Goal: Communication & Community: Answer question/provide support

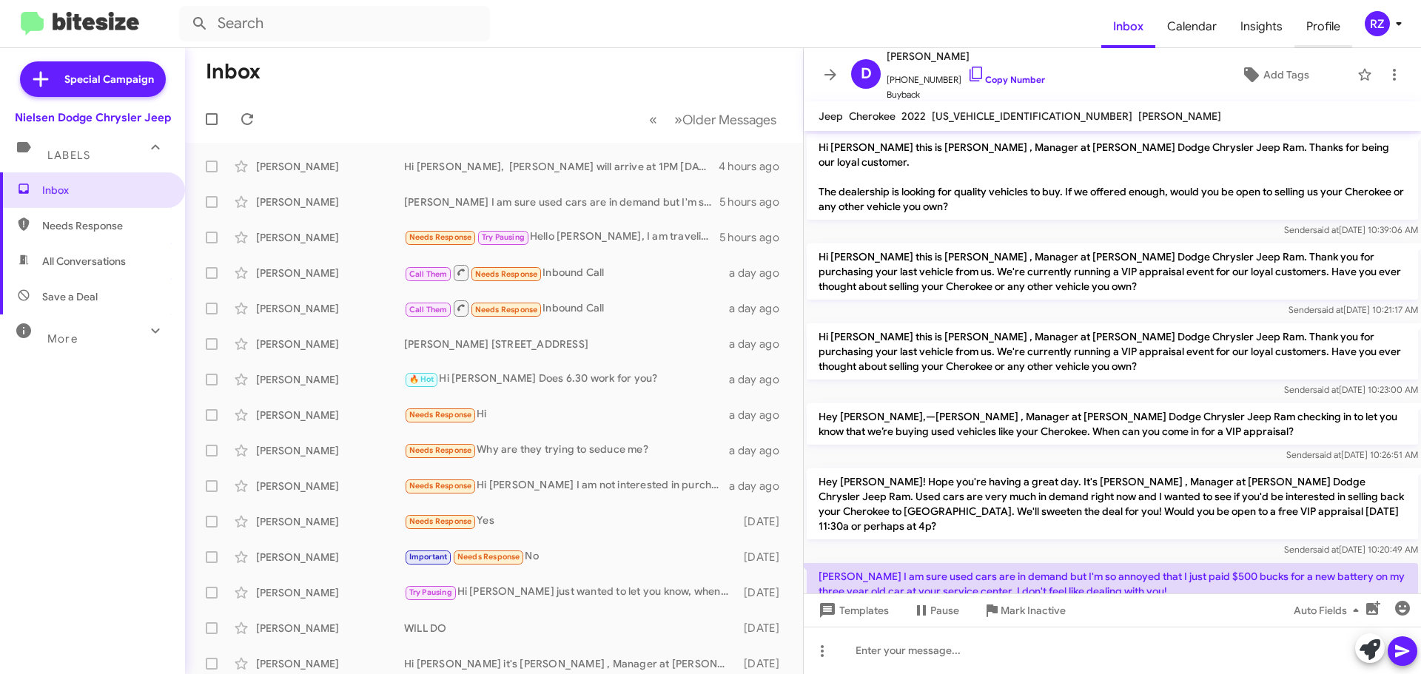
scroll to position [78, 0]
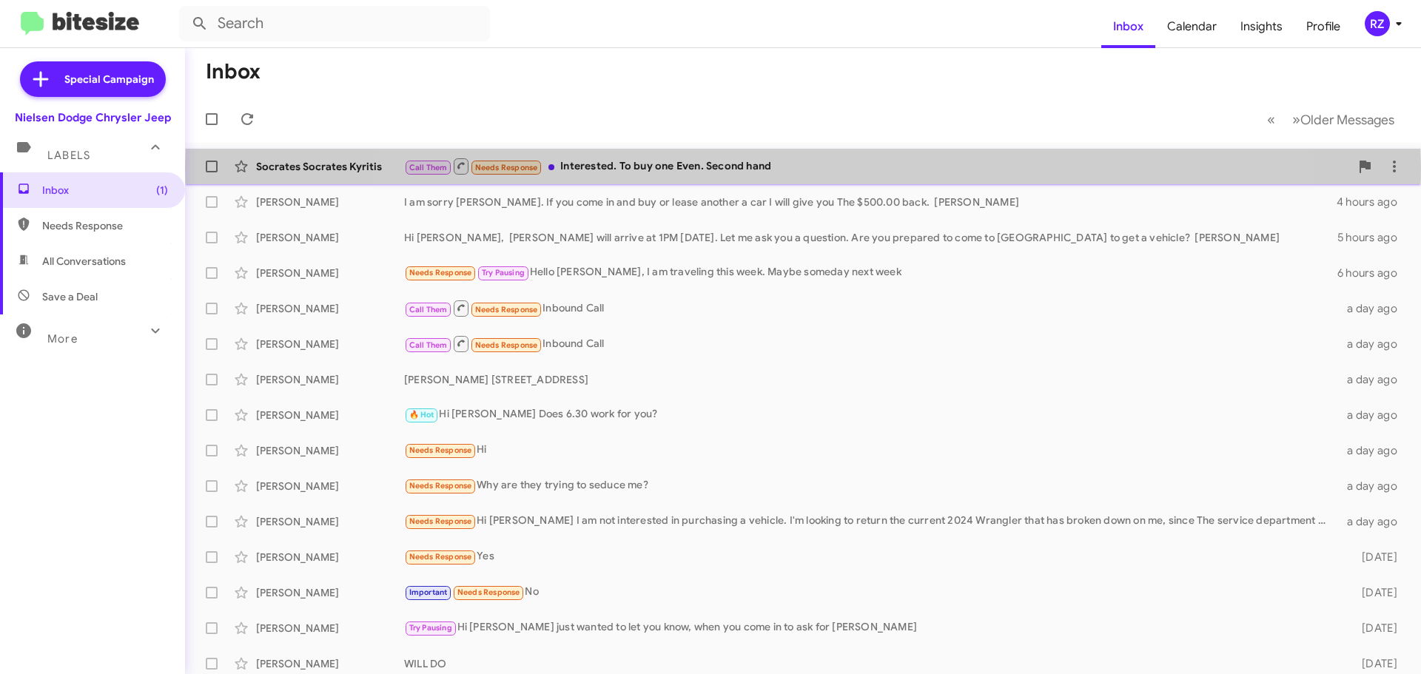
click at [803, 167] on div "Call Them Needs Response Interested. To buy one Even. Second hand" at bounding box center [877, 166] width 946 height 18
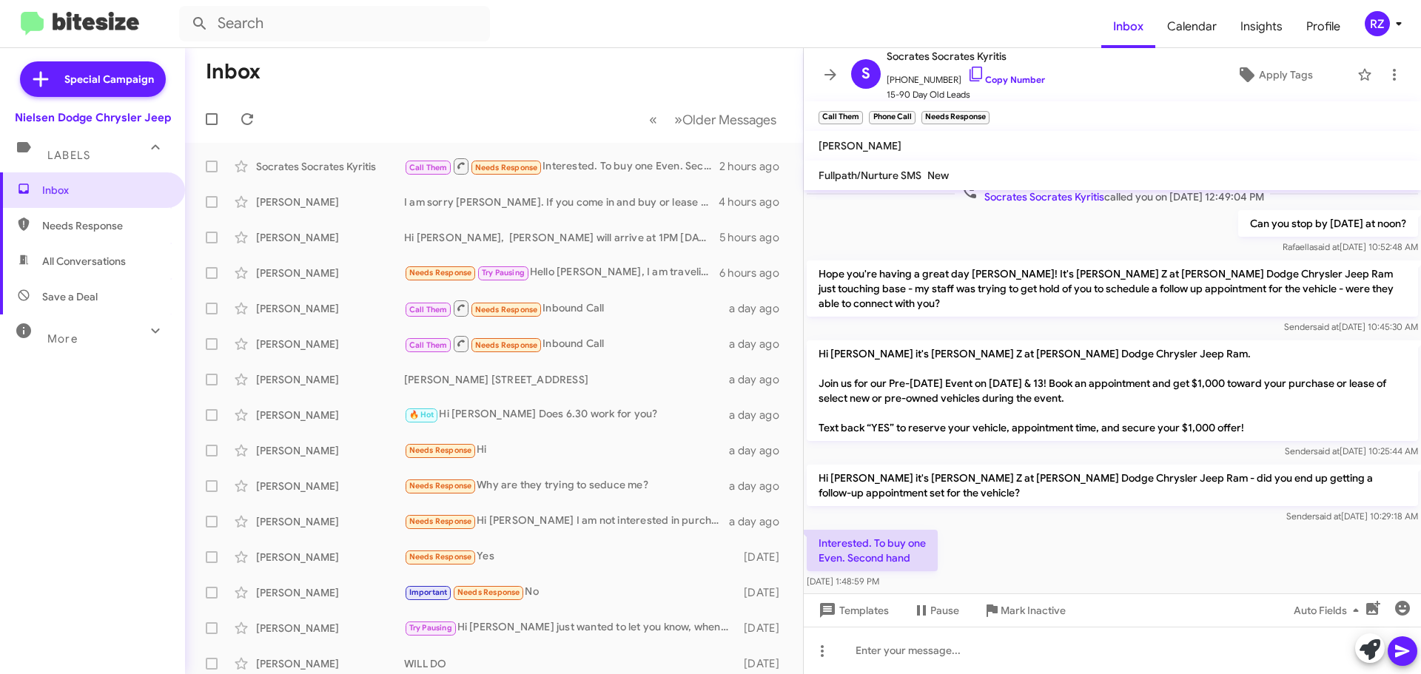
scroll to position [730, 0]
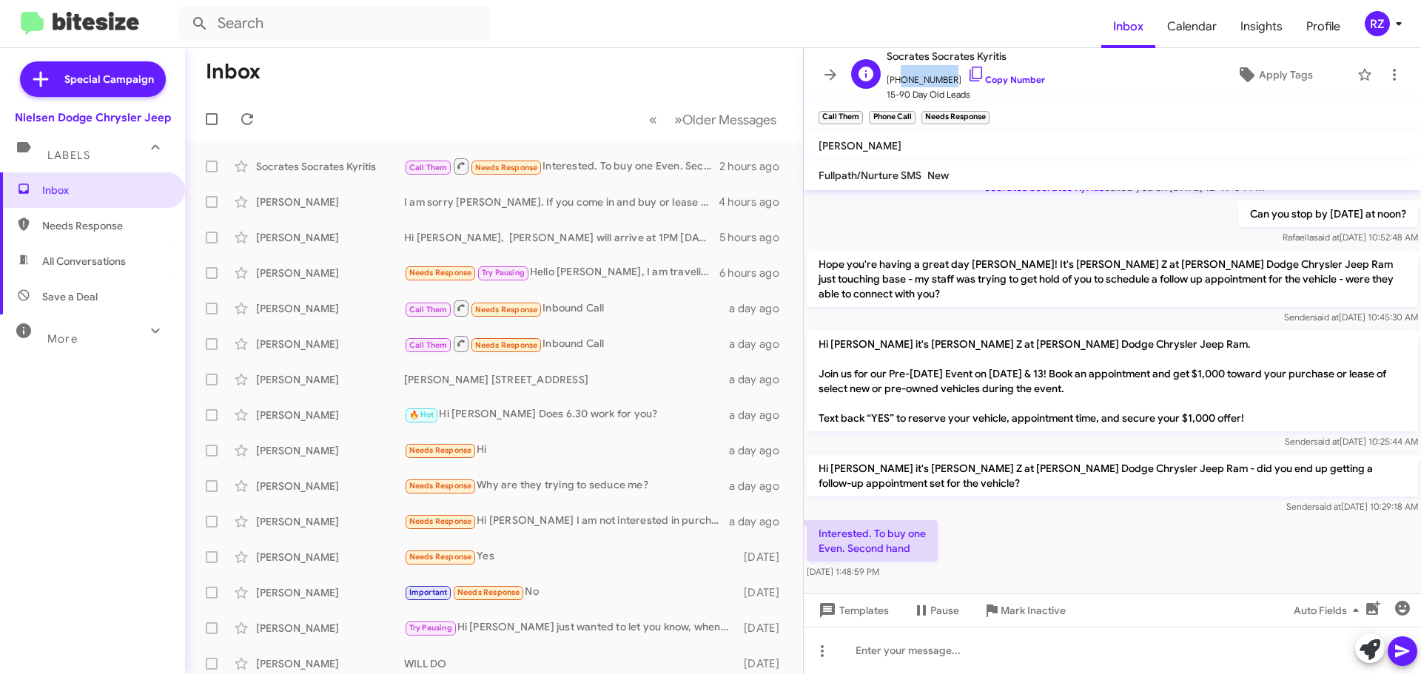
drag, startPoint x: 946, startPoint y: 80, endPoint x: 894, endPoint y: 84, distance: 52.7
click at [894, 84] on span "[PHONE_NUMBER] Copy Number" at bounding box center [965, 76] width 158 height 22
copy span "9084320900"
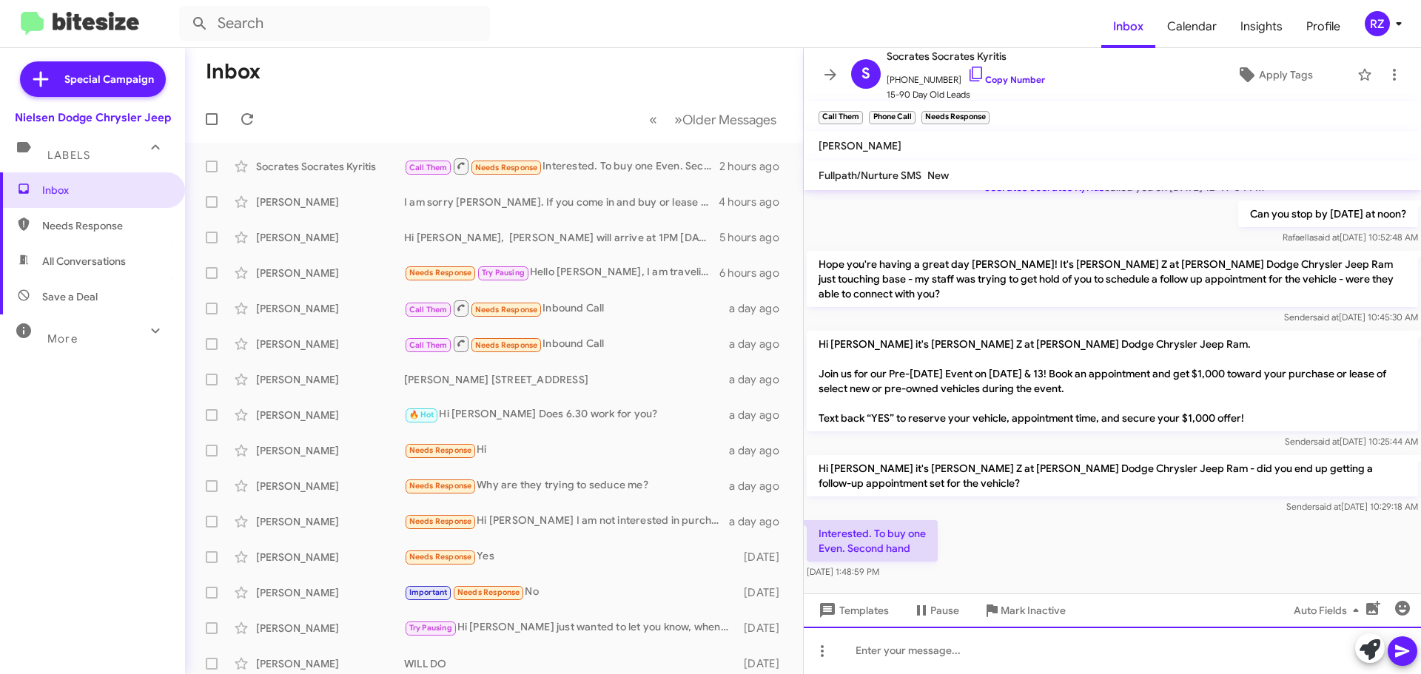
click at [868, 648] on div at bounding box center [1112, 650] width 617 height 47
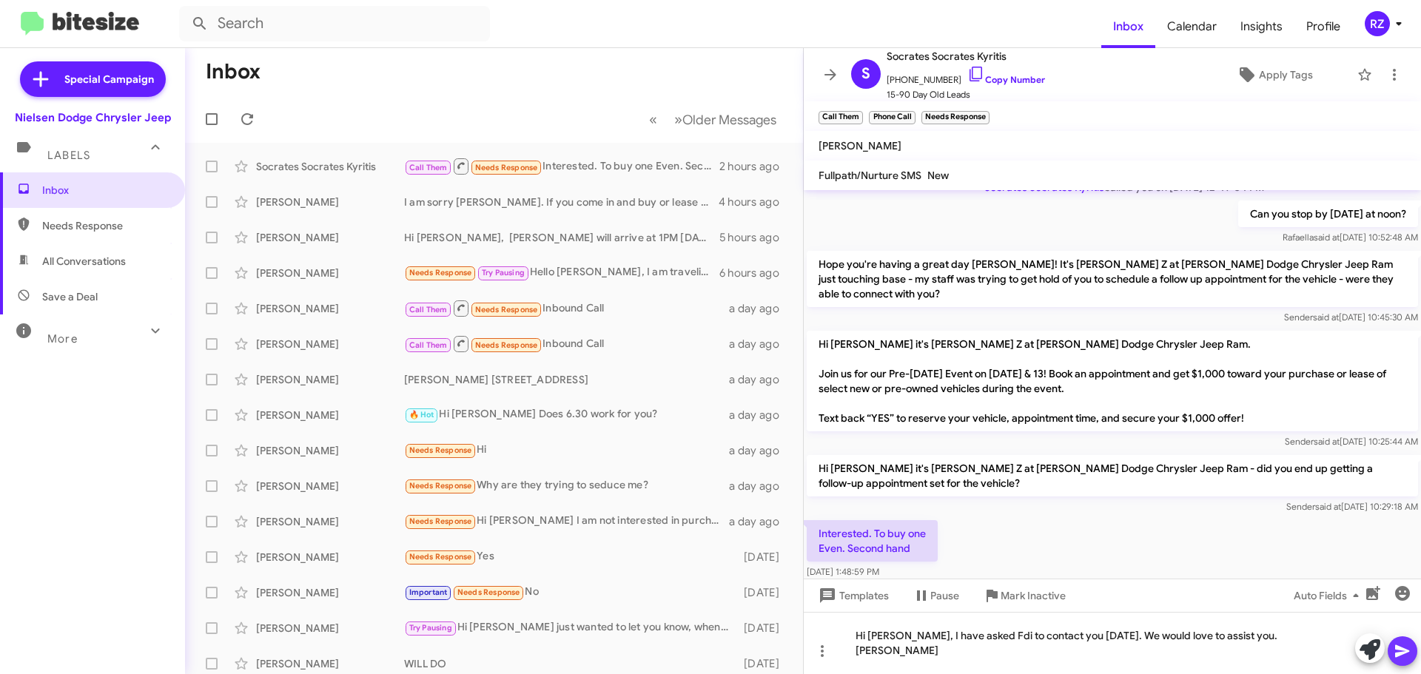
click at [1399, 642] on icon at bounding box center [1402, 651] width 18 height 18
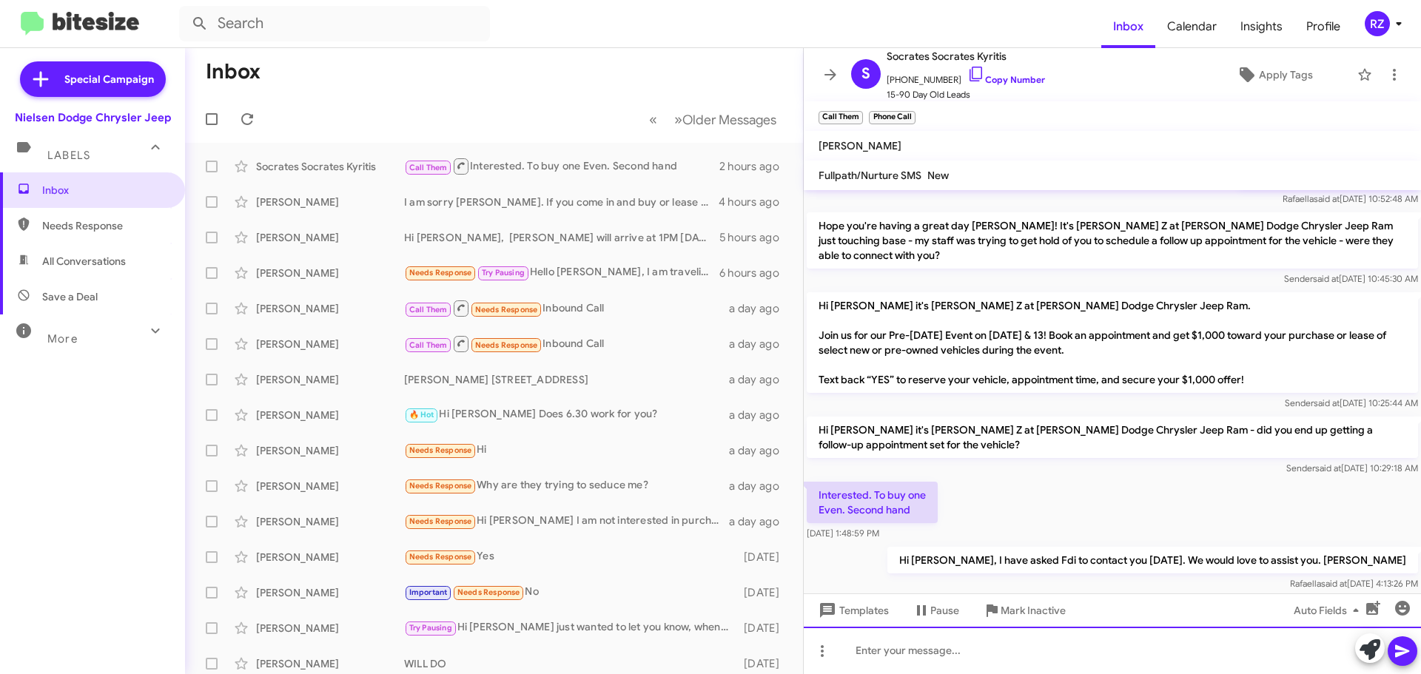
scroll to position [784, 0]
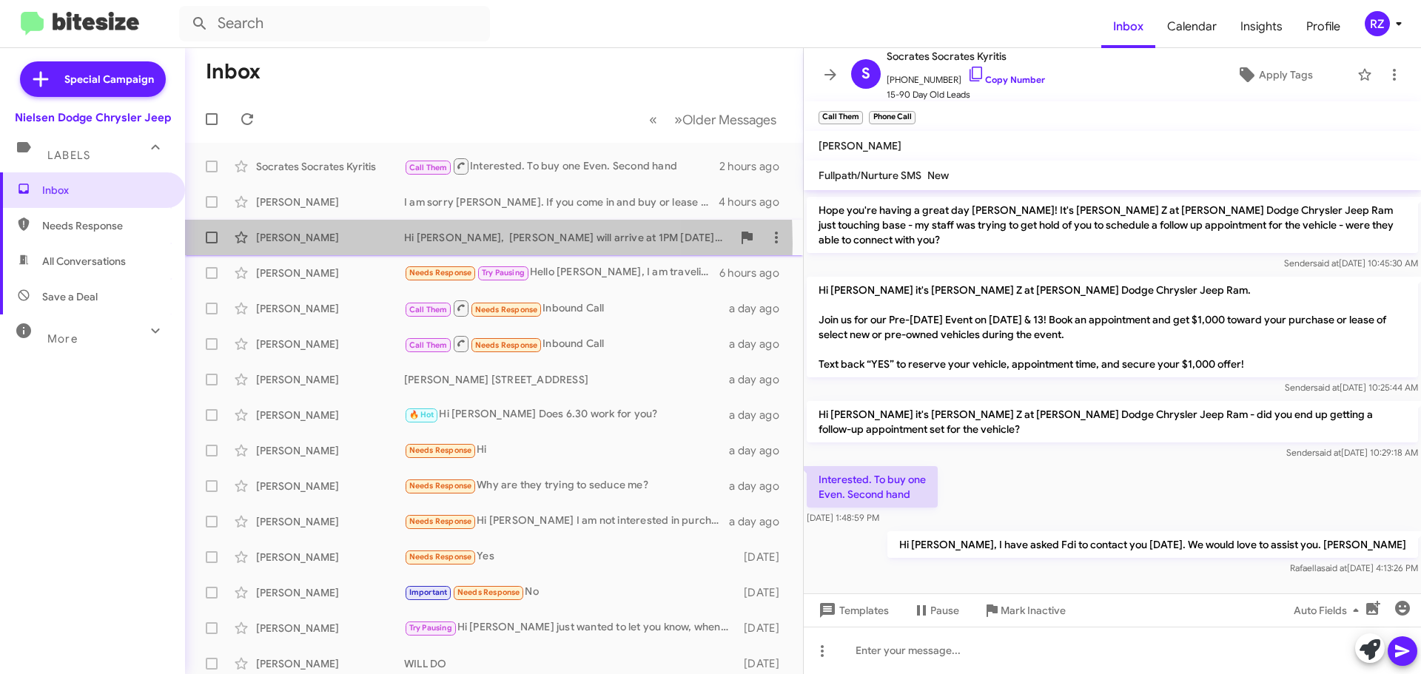
click at [360, 243] on div "[PERSON_NAME]" at bounding box center [330, 237] width 148 height 15
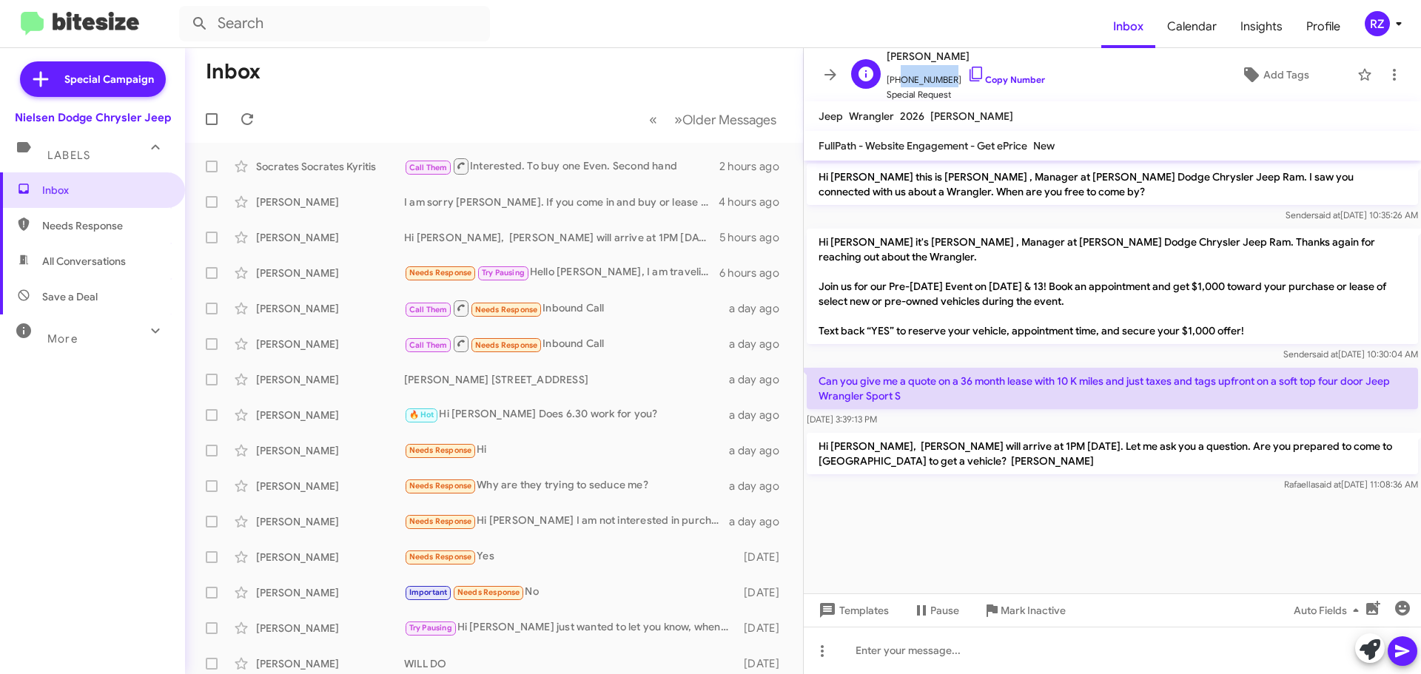
drag, startPoint x: 941, startPoint y: 78, endPoint x: 893, endPoint y: 78, distance: 48.1
click at [893, 78] on span "[PHONE_NUMBER] Copy Number" at bounding box center [965, 76] width 158 height 22
copy span "9174948370"
